Goal: Task Accomplishment & Management: Use online tool/utility

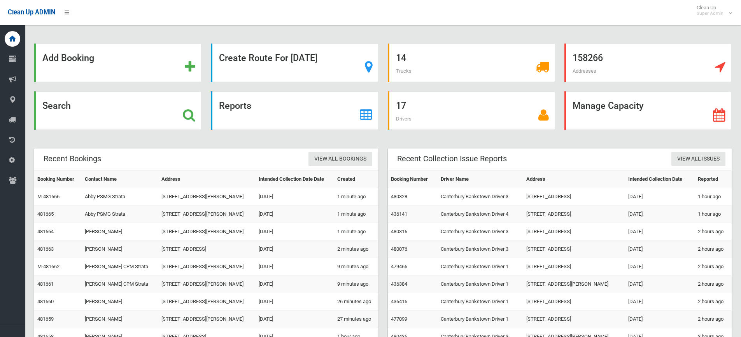
click at [55, 105] on strong "Search" at bounding box center [56, 105] width 28 height 11
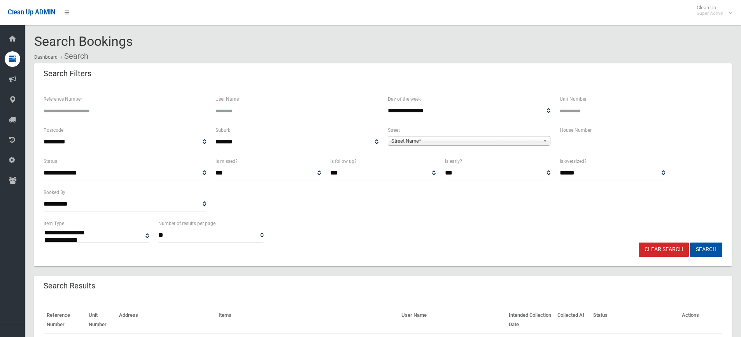
select select
click at [578, 146] on input "text" at bounding box center [641, 142] width 163 height 14
type input "**"
click at [413, 139] on span "Street Name*" at bounding box center [465, 141] width 149 height 9
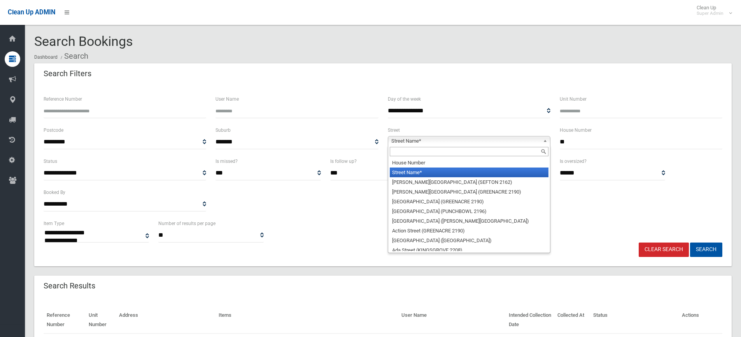
click at [411, 149] on input "text" at bounding box center [469, 151] width 159 height 9
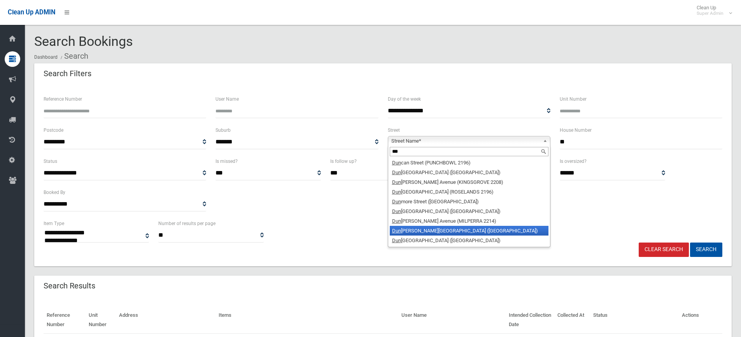
type input "***"
click at [425, 232] on li "[GEOGRAPHIC_DATA][PERSON_NAME] ([GEOGRAPHIC_DATA])" at bounding box center [469, 231] width 159 height 10
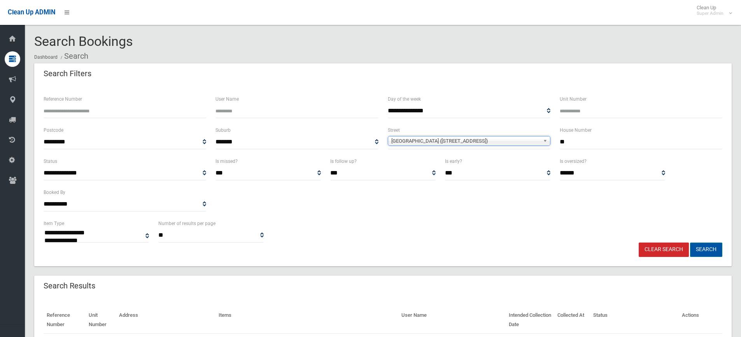
click at [710, 251] on button "Search" at bounding box center [706, 250] width 32 height 14
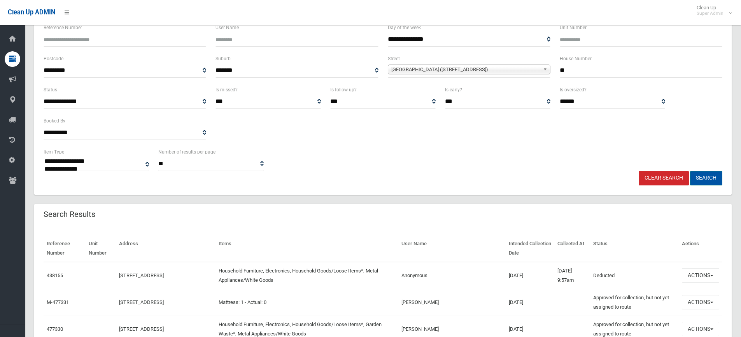
scroll to position [194, 0]
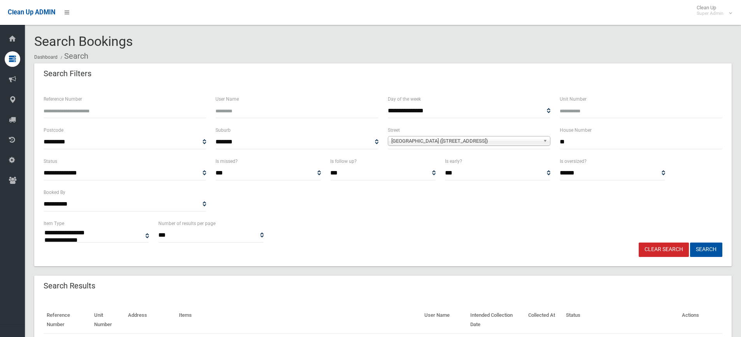
select select
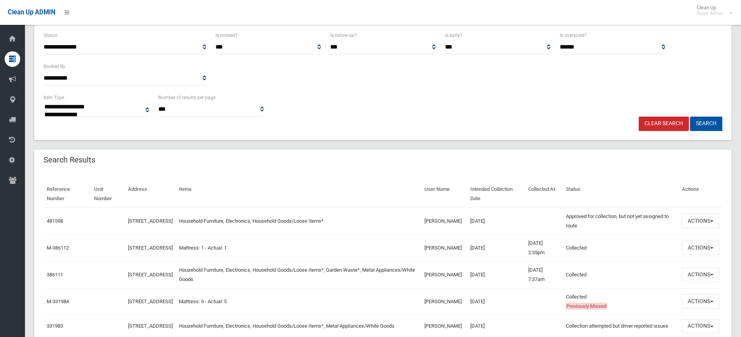
scroll to position [194, 0]
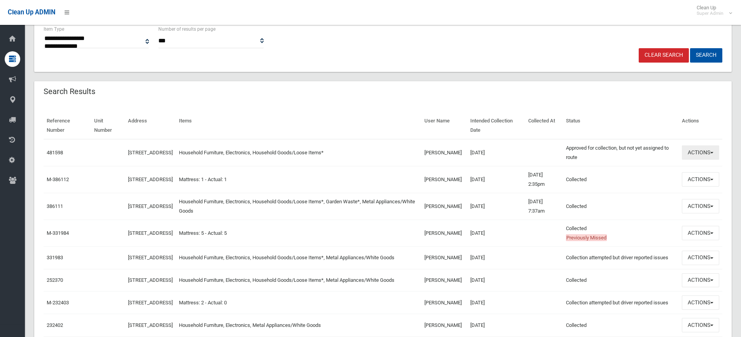
click at [700, 154] on button "Actions" at bounding box center [700, 152] width 37 height 14
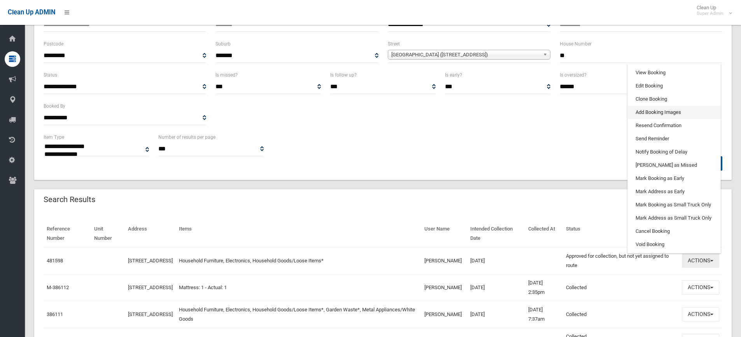
scroll to position [78, 0]
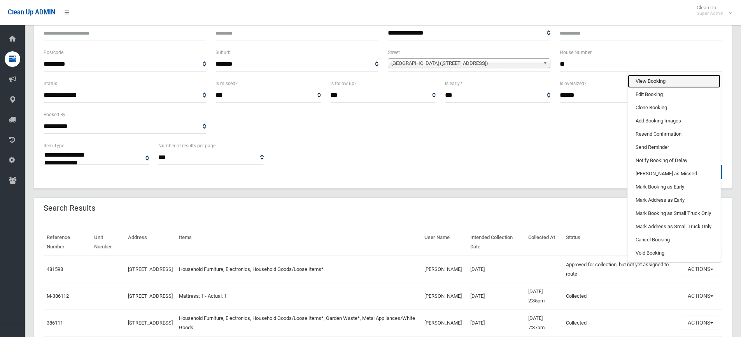
click at [654, 80] on link "View Booking" at bounding box center [674, 81] width 93 height 13
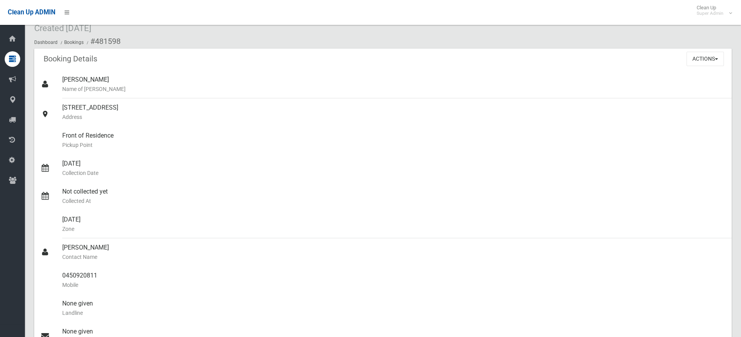
scroll to position [20, 0]
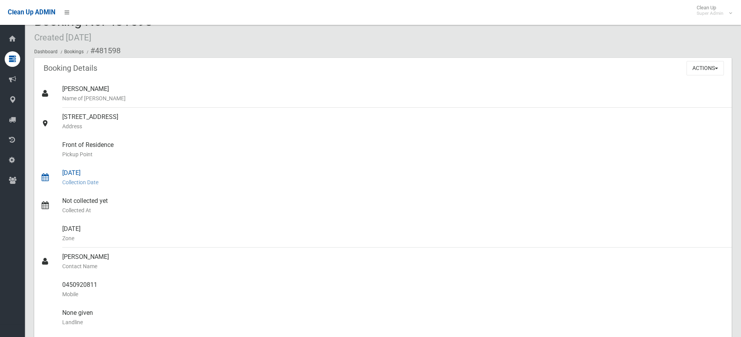
click at [90, 176] on div "19/09/2025 Collection Date" at bounding box center [393, 178] width 663 height 28
click at [353, 196] on div "Not collected yet Collected At" at bounding box center [393, 206] width 663 height 28
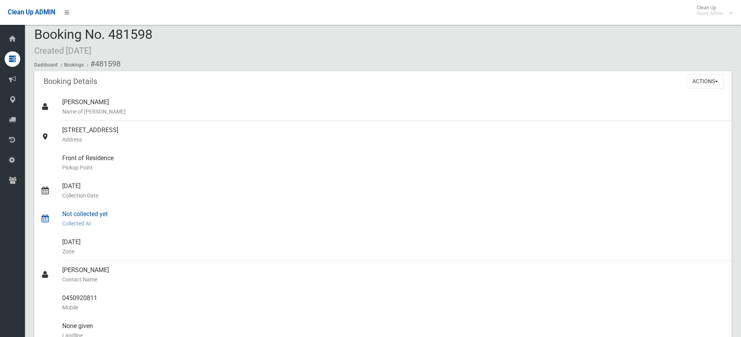
scroll to position [0, 0]
